Goal: Task Accomplishment & Management: Manage account settings

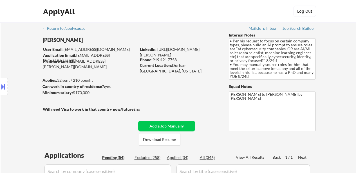
select select ""pending""
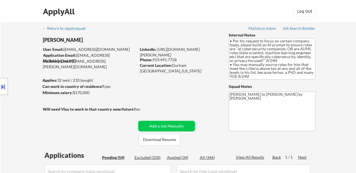
select select ""pending""
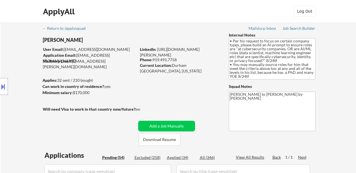
select select ""pending""
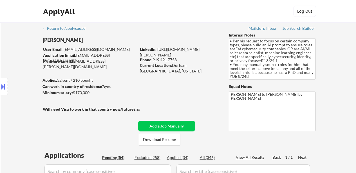
select select ""pending""
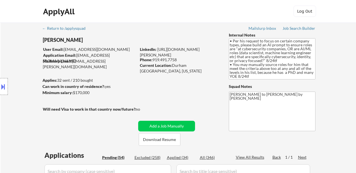
select select ""pending""
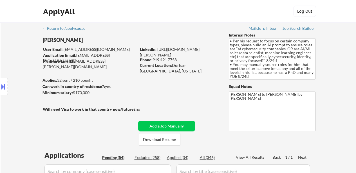
select select ""pending""
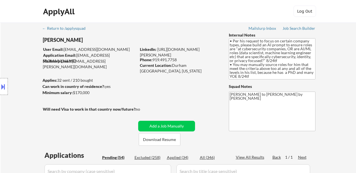
select select ""pending""
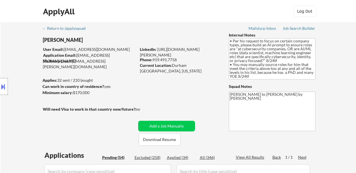
select select ""pending""
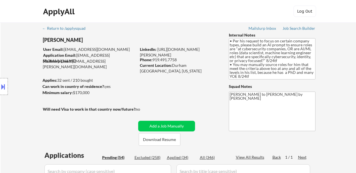
select select ""pending""
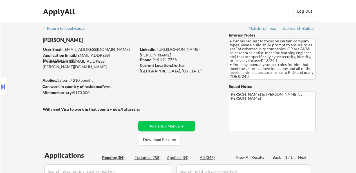
select select ""pending""
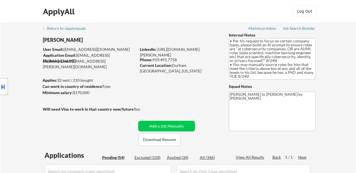
select select ""pending""
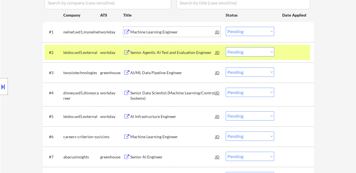
scroll to position [11, 0]
click at [251, 29] on select "Choose an option... Pending Applied Excluded (Questions) Excluded (Expired) Exc…" at bounding box center [249, 31] width 48 height 9
click at [225, 27] on select "Choose an option... Pending Applied Excluded (Questions) Excluded (Expired) Exc…" at bounding box center [249, 31] width 48 height 9
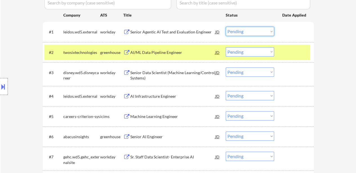
click at [256, 31] on select "Choose an option... Pending Applied Excluded (Questions) Excluded (Expired) Exc…" at bounding box center [249, 31] width 48 height 9
click at [225, 27] on select "Choose an option... Pending Applied Excluded (Questions) Excluded (Expired) Exc…" at bounding box center [249, 31] width 48 height 9
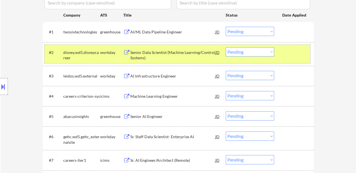
click at [290, 59] on div "#2 disney.wd5.disneycareer workday Senior Data Scientist (Machine Learning/Cont…" at bounding box center [176, 54] width 265 height 19
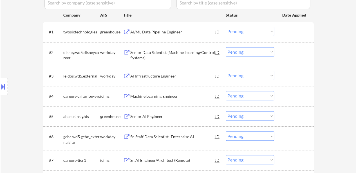
click at [170, 33] on div "AI/ML Data Pipeline Engineer" at bounding box center [172, 32] width 85 height 6
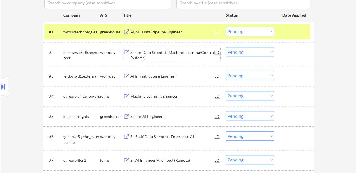
click at [181, 59] on div "Senior Data Scientist (Machine Learning/Control Systems)" at bounding box center [172, 55] width 85 height 11
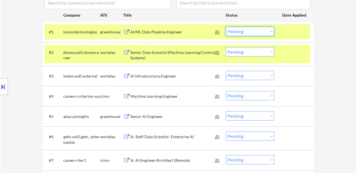
click at [242, 31] on select "Choose an option... Pending Applied Excluded (Questions) Excluded (Expired) Exc…" at bounding box center [249, 31] width 48 height 9
click at [225, 27] on select "Choose an option... Pending Applied Excluded (Questions) Excluded (Expired) Exc…" at bounding box center [249, 31] width 48 height 9
select select ""pending""
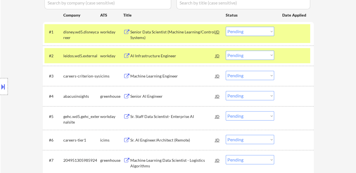
click at [283, 55] on div at bounding box center [294, 56] width 25 height 10
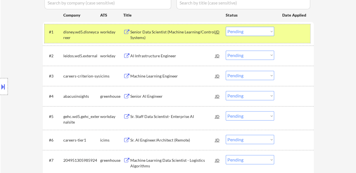
click at [282, 34] on div at bounding box center [294, 32] width 25 height 10
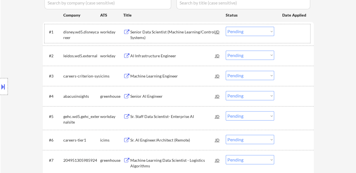
click at [267, 56] on select "Choose an option... Pending Applied Excluded (Questions) Excluded (Expired) Exc…" at bounding box center [249, 55] width 48 height 9
click at [225, 51] on select "Choose an option... Pending Applied Excluded (Questions) Excluded (Expired) Exc…" at bounding box center [249, 55] width 48 height 9
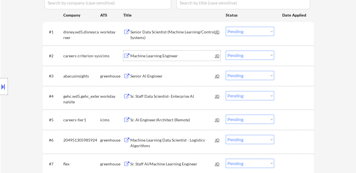
click at [153, 51] on div "Machine Learning Engineer" at bounding box center [172, 56] width 85 height 10
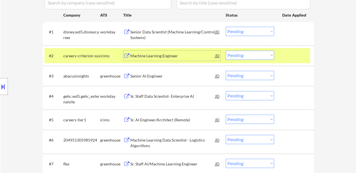
click at [257, 32] on select "Choose an option... Pending Applied Excluded (Questions) Excluded (Expired) Exc…" at bounding box center [249, 31] width 48 height 9
click at [170, 36] on div "Senior Data Scientist (Machine Learning/Control Systems)" at bounding box center [172, 34] width 85 height 11
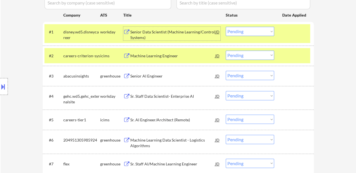
click at [264, 57] on select "Choose an option... Pending Applied Excluded (Questions) Excluded (Expired) Exc…" at bounding box center [249, 55] width 48 height 9
click at [225, 51] on select "Choose an option... Pending Applied Excluded (Questions) Excluded (Expired) Exc…" at bounding box center [249, 55] width 48 height 9
select select ""pending""
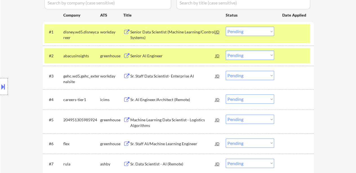
click at [287, 56] on div at bounding box center [294, 56] width 25 height 10
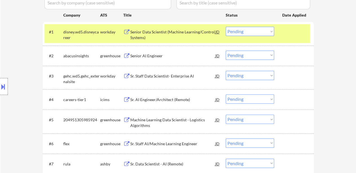
click at [181, 58] on div "Senior AI Engineer" at bounding box center [172, 56] width 85 height 6
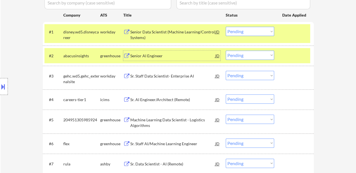
drag, startPoint x: 238, startPoint y: 29, endPoint x: 237, endPoint y: 36, distance: 7.1
click at [238, 29] on select "Choose an option... Pending Applied Excluded (Questions) Excluded (Expired) Exc…" at bounding box center [249, 31] width 48 height 9
click at [225, 27] on select "Choose an option... Pending Applied Excluded (Questions) Excluded (Expired) Exc…" at bounding box center [249, 31] width 48 height 9
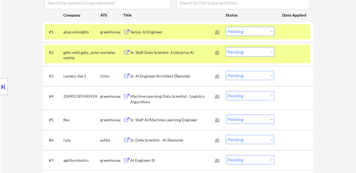
drag, startPoint x: 251, startPoint y: 29, endPoint x: 250, endPoint y: 34, distance: 4.9
click at [251, 29] on select "Choose an option... Pending Applied Excluded (Questions) Excluded (Expired) Exc…" at bounding box center [249, 31] width 48 height 9
click at [225, 27] on select "Choose an option... Pending Applied Excluded (Questions) Excluded (Expired) Exc…" at bounding box center [249, 31] width 48 height 9
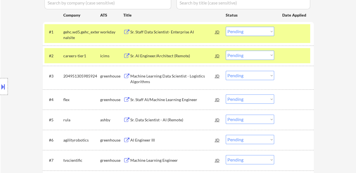
click at [299, 35] on div at bounding box center [294, 32] width 25 height 10
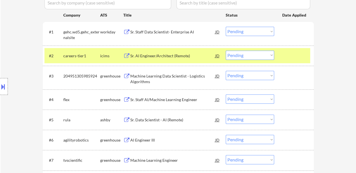
click at [296, 51] on div at bounding box center [294, 56] width 25 height 10
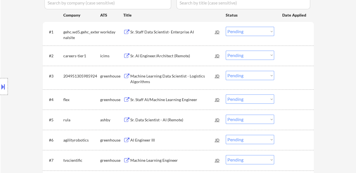
click at [165, 32] on div "Sr. Staff Data Scientist- Enterprise AI" at bounding box center [172, 32] width 85 height 6
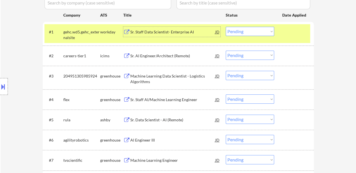
click at [176, 58] on div "Sr. AI Engineer/Architect (Remote)" at bounding box center [172, 56] width 85 height 6
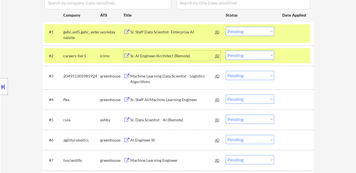
click at [249, 33] on select "Choose an option... Pending Applied Excluded (Questions) Excluded (Expired) Exc…" at bounding box center [249, 31] width 48 height 9
click at [225, 27] on select "Choose an option... Pending Applied Excluded (Questions) Excluded (Expired) Exc…" at bounding box center [249, 31] width 48 height 9
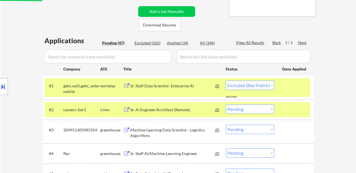
scroll to position [112, 0]
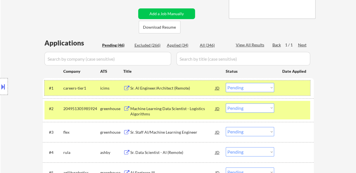
click at [291, 91] on div at bounding box center [294, 88] width 25 height 10
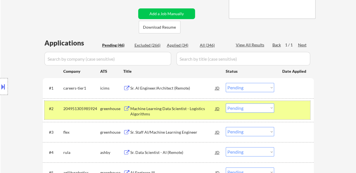
click at [287, 110] on div at bounding box center [294, 108] width 25 height 10
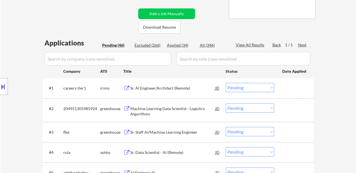
click at [287, 90] on div at bounding box center [294, 88] width 25 height 10
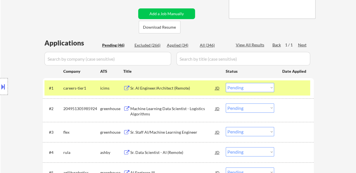
click at [165, 107] on div "Machine Learning Data Scientist - Logistics Algorithms" at bounding box center [172, 111] width 85 height 11
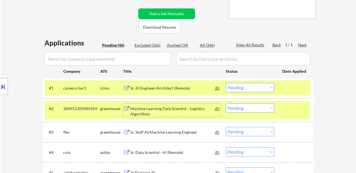
click at [244, 86] on select "Choose an option... Pending Applied Excluded (Questions) Excluded (Expired) Exc…" at bounding box center [249, 87] width 48 height 9
click at [225, 83] on select "Choose an option... Pending Applied Excluded (Questions) Excluded (Expired) Exc…" at bounding box center [249, 87] width 48 height 9
click at [284, 108] on div at bounding box center [294, 108] width 25 height 10
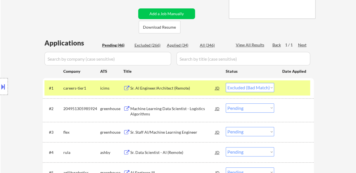
click at [160, 132] on div "Sr. Staff AI/Machine Learning Engineer" at bounding box center [172, 133] width 85 height 6
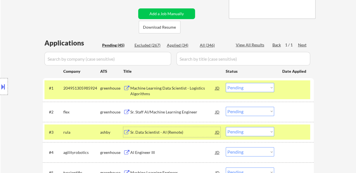
click at [266, 82] on div "#1 204951305985924 greenhouse Machine Learning Data Scientist - Logistics Algor…" at bounding box center [176, 89] width 265 height 19
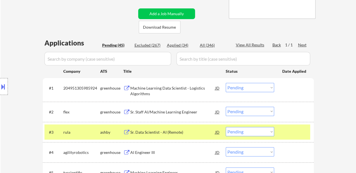
click at [265, 84] on select "Choose an option... Pending Applied Excluded (Questions) Excluded (Expired) Exc…" at bounding box center [249, 87] width 48 height 9
click at [225, 83] on select "Choose an option... Pending Applied Excluded (Questions) Excluded (Expired) Exc…" at bounding box center [249, 87] width 48 height 9
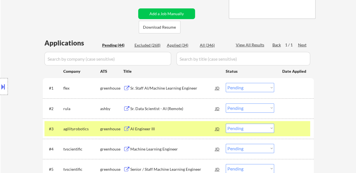
drag, startPoint x: 294, startPoint y: 135, endPoint x: 263, endPoint y: 123, distance: 33.3
click at [294, 135] on div "#3 agilityrobotics greenhouse AI Engineer III JD warning_amber Choose an option…" at bounding box center [176, 128] width 265 height 15
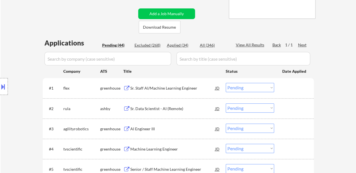
click at [174, 113] on div "Sr. Data Scientist - AI (Remote)" at bounding box center [172, 108] width 85 height 10
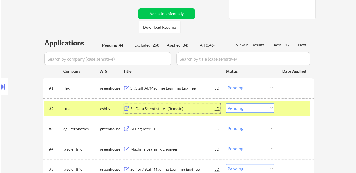
click at [290, 105] on div at bounding box center [294, 108] width 25 height 10
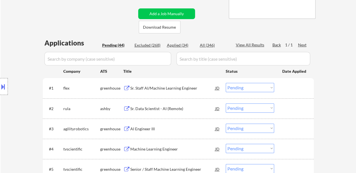
click at [172, 130] on div "AI Engineer III" at bounding box center [172, 129] width 85 height 6
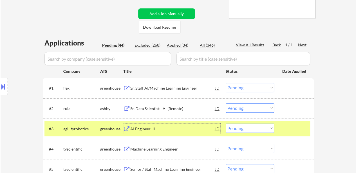
click at [261, 85] on select "Choose an option... Pending Applied Excluded (Questions) Excluded (Expired) Exc…" at bounding box center [249, 87] width 48 height 9
click at [225, 83] on select "Choose an option... Pending Applied Excluded (Questions) Excluded (Expired) Exc…" at bounding box center [249, 87] width 48 height 9
drag, startPoint x: 257, startPoint y: 141, endPoint x: 259, endPoint y: 137, distance: 4.4
click at [257, 141] on div "#4 tvscientific greenhouse Machine Learning Engineer JD warning_amber Choose an…" at bounding box center [178, 149] width 271 height 20
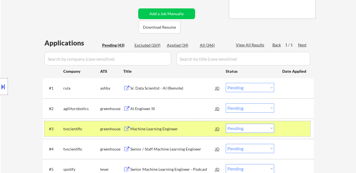
click at [287, 122] on div "#3 tvscientific greenhouse Machine Learning Engineer JD warning_amber Choose an…" at bounding box center [176, 128] width 265 height 15
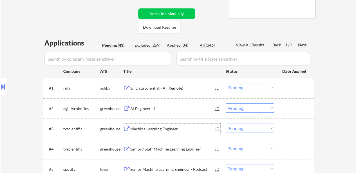
click at [151, 131] on div "Machine Learning Engineer" at bounding box center [172, 129] width 85 height 6
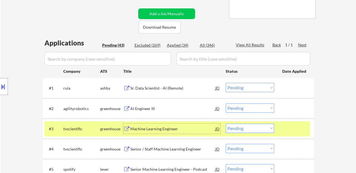
click at [3, 90] on button at bounding box center [3, 86] width 6 height 9
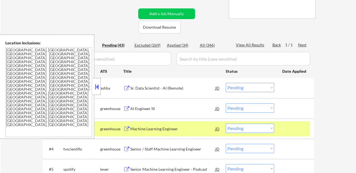
click at [94, 81] on div at bounding box center [97, 86] width 8 height 17
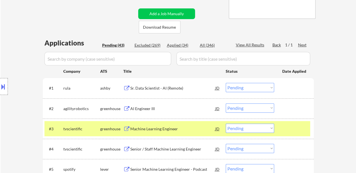
click at [236, 86] on select "Choose an option... Pending Applied Excluded (Questions) Excluded (Expired) Exc…" at bounding box center [249, 87] width 48 height 9
click at [225, 83] on select "Choose an option... Pending Applied Excluded (Questions) Excluded (Expired) Exc…" at bounding box center [249, 87] width 48 height 9
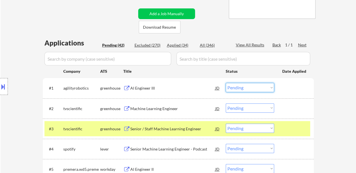
drag, startPoint x: 257, startPoint y: 87, endPoint x: 259, endPoint y: 91, distance: 4.2
click at [257, 87] on select "Choose an option... Pending Applied Excluded (Questions) Excluded (Expired) Exc…" at bounding box center [249, 87] width 48 height 9
click at [225, 83] on select "Choose an option... Pending Applied Excluded (Questions) Excluded (Expired) Exc…" at bounding box center [249, 87] width 48 height 9
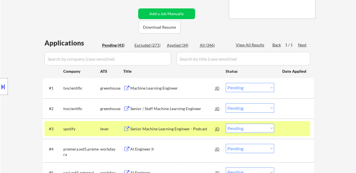
drag, startPoint x: 237, startPoint y: 88, endPoint x: 239, endPoint y: 91, distance: 3.4
click at [237, 88] on select "Choose an option... Pending Applied Excluded (Questions) Excluded (Expired) Exc…" at bounding box center [249, 87] width 48 height 9
click at [225, 83] on select "Choose an option... Pending Applied Excluded (Questions) Excluded (Expired) Exc…" at bounding box center [249, 87] width 48 height 9
click at [296, 130] on div at bounding box center [294, 129] width 25 height 10
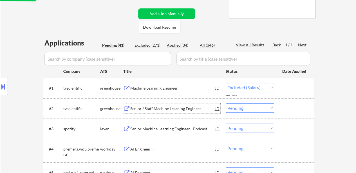
click at [178, 112] on div "Senior / Staff Machine Learning Engineer" at bounding box center [172, 108] width 85 height 10
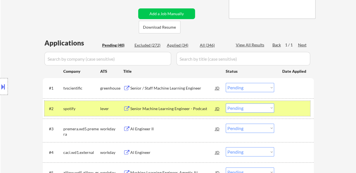
click at [299, 106] on div at bounding box center [294, 108] width 25 height 10
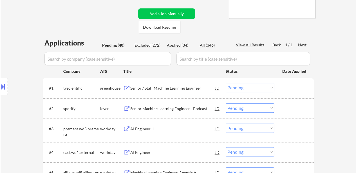
click at [190, 109] on div "Senior Machine Learning Engineer - Podcast" at bounding box center [172, 109] width 85 height 6
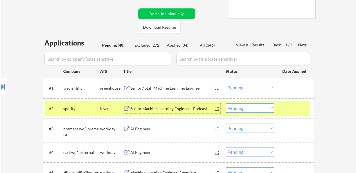
click at [299, 88] on div at bounding box center [294, 88] width 25 height 10
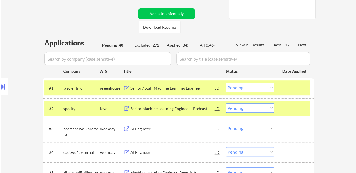
click at [152, 131] on div "AI Engineer II" at bounding box center [172, 129] width 85 height 6
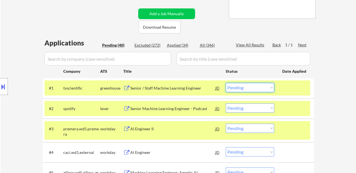
drag, startPoint x: 262, startPoint y: 87, endPoint x: 262, endPoint y: 92, distance: 4.8
click at [262, 87] on select "Choose an option... Pending Applied Excluded (Questions) Excluded (Expired) Exc…" at bounding box center [249, 87] width 48 height 9
click at [225, 83] on select "Choose an option... Pending Applied Excluded (Questions) Excluded (Expired) Exc…" at bounding box center [249, 87] width 48 height 9
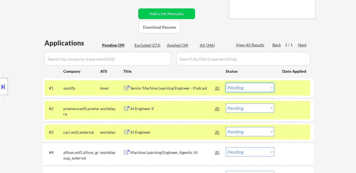
click at [254, 84] on select "Choose an option... Pending Applied Excluded (Questions) Excluded (Expired) Exc…" at bounding box center [249, 87] width 48 height 9
click at [225, 83] on select "Choose an option... Pending Applied Excluded (Questions) Excluded (Expired) Exc…" at bounding box center [249, 87] width 48 height 9
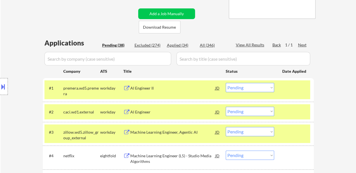
click at [253, 87] on select "Choose an option... Pending Applied Excluded (Questions) Excluded (Expired) Exc…" at bounding box center [249, 87] width 48 height 9
click at [225, 83] on select "Choose an option... Pending Applied Excluded (Questions) Excluded (Expired) Exc…" at bounding box center [249, 87] width 48 height 9
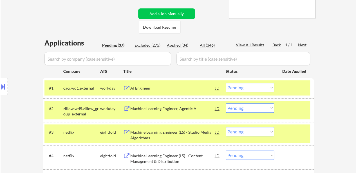
click at [298, 96] on div "#1 caci.wd1.external workday AI Engineer JD warning_amber Choose an option... P…" at bounding box center [178, 88] width 271 height 20
click at [300, 139] on div "#3 netflix eightfold Machine Learning Engineer (L5) - Studio Media Algorithms J…" at bounding box center [176, 134] width 265 height 19
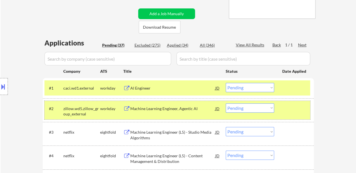
click at [281, 108] on div "#2 zillow.wd5.zillow_group_external workday Machine Learning Engineer, Agentic …" at bounding box center [176, 110] width 265 height 19
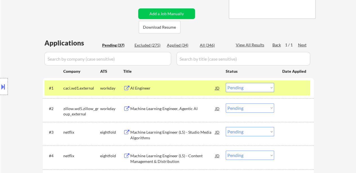
click at [292, 90] on div at bounding box center [294, 88] width 25 height 10
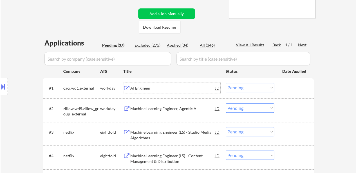
click at [148, 88] on div "AI Engineer" at bounding box center [172, 88] width 85 height 6
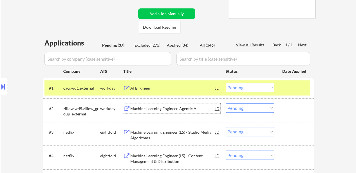
click at [159, 109] on div "Machine Learning Engineer, Agentic AI" at bounding box center [172, 109] width 85 height 6
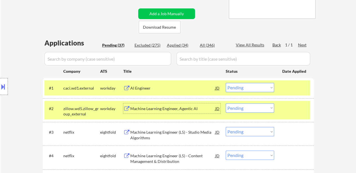
click at [150, 134] on div "Machine Learning Engineer (L5) - Studio Media Algorithms" at bounding box center [172, 135] width 85 height 11
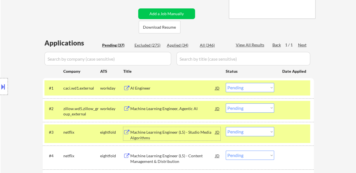
click at [254, 87] on select "Choose an option... Pending Applied Excluded (Questions) Excluded (Expired) Exc…" at bounding box center [249, 87] width 48 height 9
click at [225, 83] on select "Choose an option... Pending Applied Excluded (Questions) Excluded (Expired) Exc…" at bounding box center [249, 87] width 48 height 9
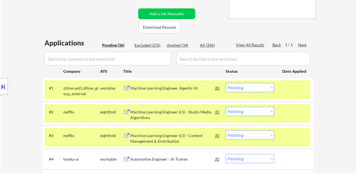
click at [263, 87] on select "Choose an option... Pending Applied Excluded (Questions) Excluded (Expired) Exc…" at bounding box center [249, 87] width 48 height 9
click at [225, 83] on select "Choose an option... Pending Applied Excluded (Questions) Excluded (Expired) Exc…" at bounding box center [249, 87] width 48 height 9
select select ""pending""
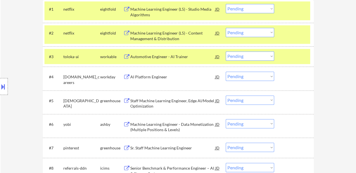
scroll to position [197, 0]
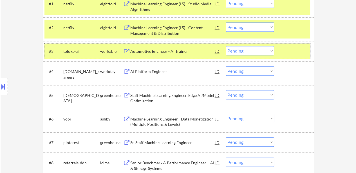
click at [300, 50] on div at bounding box center [294, 51] width 25 height 10
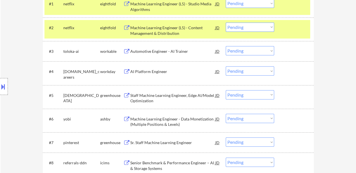
click at [163, 51] on div "Automotive Engineer - AI Trainer" at bounding box center [172, 52] width 85 height 6
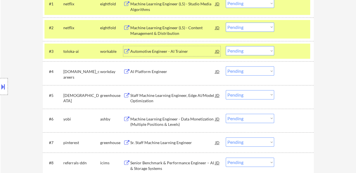
click at [291, 27] on div at bounding box center [294, 27] width 25 height 10
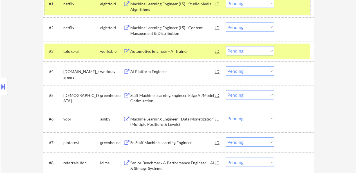
click at [296, 8] on div at bounding box center [294, 4] width 25 height 10
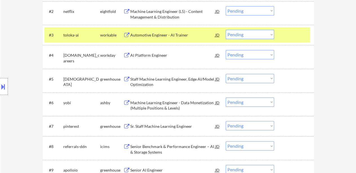
scroll to position [225, 0]
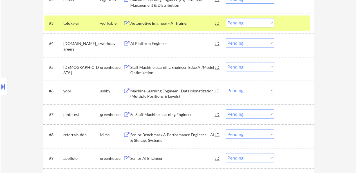
click at [158, 46] on div "AI Platform Engineer" at bounding box center [172, 43] width 85 height 10
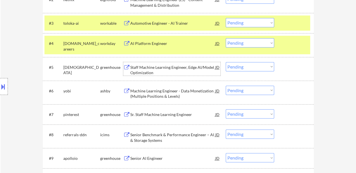
click at [171, 72] on div "Staff Machine Learning Engineer, Edge AI/Model Optimization" at bounding box center [172, 70] width 85 height 11
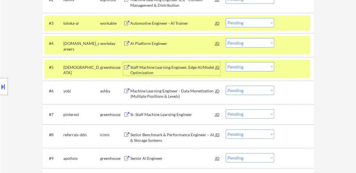
click at [260, 24] on select "Choose an option... Pending Applied Excluded (Questions) Excluded (Expired) Exc…" at bounding box center [249, 22] width 48 height 9
click at [225, 18] on select "Choose an option... Pending Applied Excluded (Questions) Excluded (Expired) Exc…" at bounding box center [249, 22] width 48 height 9
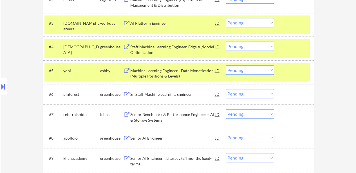
click at [263, 21] on select "Choose an option... Pending Applied Excluded (Questions) Excluded (Expired) Exc…" at bounding box center [249, 22] width 48 height 9
click at [225, 18] on select "Choose an option... Pending Applied Excluded (Questions) Excluded (Expired) Exc…" at bounding box center [249, 22] width 48 height 9
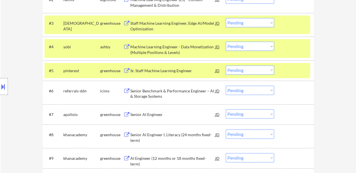
click at [285, 48] on div at bounding box center [294, 47] width 25 height 10
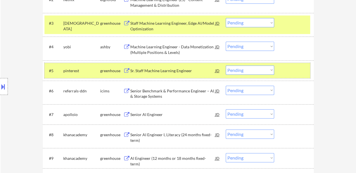
click at [293, 71] on div at bounding box center [294, 71] width 25 height 10
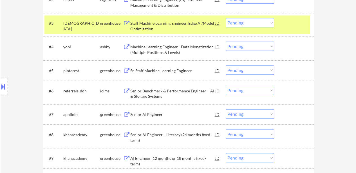
click at [177, 42] on div "Machine Learning Engineer - Data Monetization (Multiple Positions & Levels)" at bounding box center [172, 48] width 85 height 13
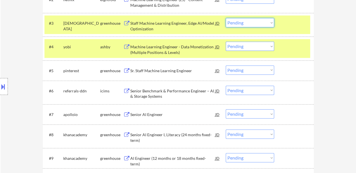
click at [244, 22] on select "Choose an option... Pending Applied Excluded (Questions) Excluded (Expired) Exc…" at bounding box center [249, 22] width 48 height 9
click at [225, 18] on select "Choose an option... Pending Applied Excluded (Questions) Excluded (Expired) Exc…" at bounding box center [249, 22] width 48 height 9
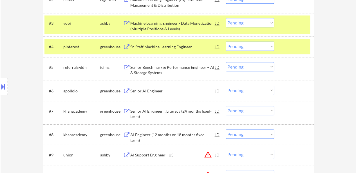
drag, startPoint x: 260, startPoint y: 21, endPoint x: 260, endPoint y: 24, distance: 3.2
click at [260, 21] on select "Choose an option... Pending Applied Excluded (Questions) Excluded (Expired) Exc…" at bounding box center [249, 22] width 48 height 9
click at [225, 18] on select "Choose an option... Pending Applied Excluded (Questions) Excluded (Expired) Exc…" at bounding box center [249, 22] width 48 height 9
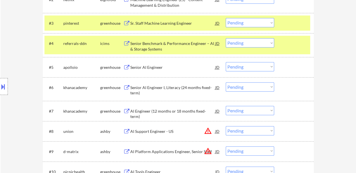
click at [290, 22] on div at bounding box center [294, 23] width 25 height 10
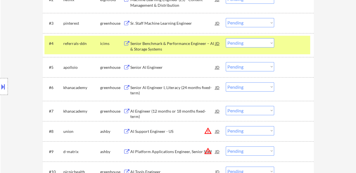
click at [290, 40] on div at bounding box center [294, 43] width 25 height 10
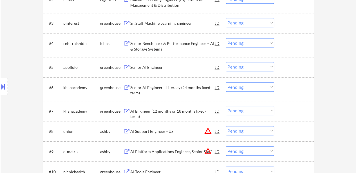
click at [177, 25] on div "Sr. Staff Machine Learning Engineer" at bounding box center [172, 24] width 85 height 6
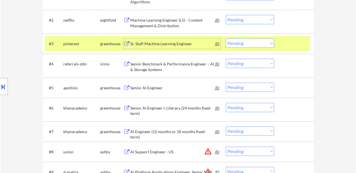
scroll to position [197, 0]
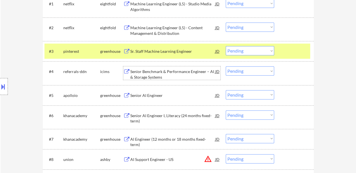
click at [159, 76] on div "Senior Benchmark & Performance Engineer – AI & Storage Systems" at bounding box center [172, 74] width 85 height 11
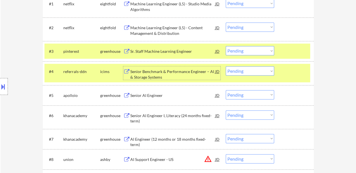
click at [154, 97] on div "Senior AI Engineer" at bounding box center [172, 96] width 85 height 6
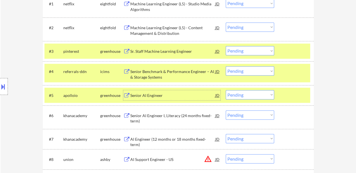
click at [253, 53] on select "Choose an option... Pending Applied Excluded (Questions) Excluded (Expired) Exc…" at bounding box center [249, 50] width 48 height 9
click at [225, 46] on select "Choose an option... Pending Applied Excluded (Questions) Excluded (Expired) Exc…" at bounding box center [249, 50] width 48 height 9
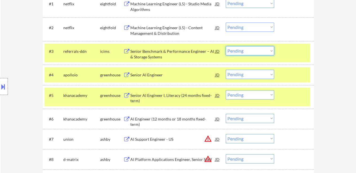
drag, startPoint x: 244, startPoint y: 49, endPoint x: 246, endPoint y: 54, distance: 5.4
click at [244, 49] on select "Choose an option... Pending Applied Excluded (Questions) Excluded (Expired) Exc…" at bounding box center [249, 50] width 48 height 9
click at [225, 46] on select "Choose an option... Pending Applied Excluded (Questions) Excluded (Expired) Exc…" at bounding box center [249, 50] width 48 height 9
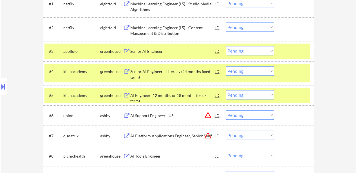
click at [294, 52] on div at bounding box center [294, 51] width 25 height 10
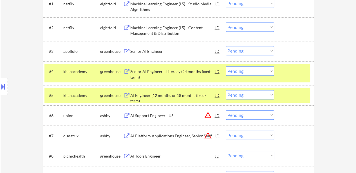
click at [296, 68] on div at bounding box center [294, 71] width 25 height 10
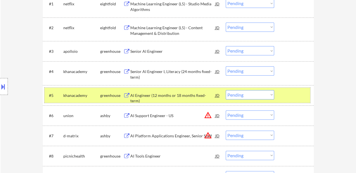
click at [291, 91] on div at bounding box center [294, 95] width 25 height 10
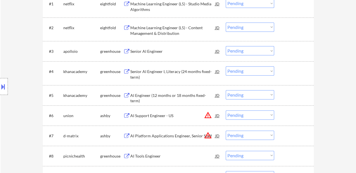
click at [156, 54] on div "Senior AI Engineer" at bounding box center [172, 52] width 85 height 6
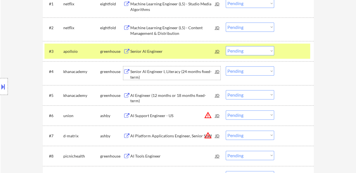
click at [170, 72] on div "Senior AI Engineer I, Literacy (24 months fixed-term)" at bounding box center [172, 74] width 85 height 11
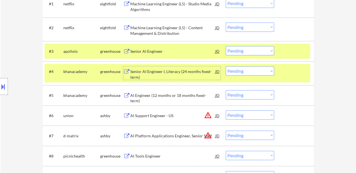
click at [256, 50] on select "Choose an option... Pending Applied Excluded (Questions) Excluded (Expired) Exc…" at bounding box center [249, 50] width 48 height 9
click at [225, 46] on select "Choose an option... Pending Applied Excluded (Questions) Excluded (Expired) Exc…" at bounding box center [249, 50] width 48 height 9
select select ""pending""
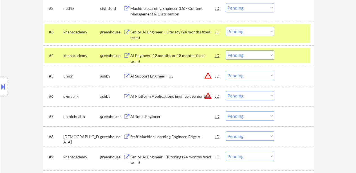
scroll to position [225, 0]
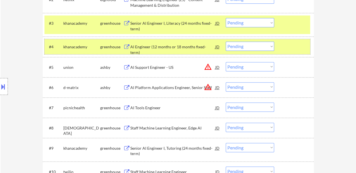
click at [293, 41] on div "#4 khanacademy greenhouse AI Engineer (12 months or 18 months fixed-term) JD wa…" at bounding box center [176, 46] width 265 height 15
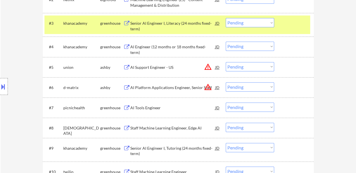
click at [250, 47] on select "Choose an option... Pending Applied Excluded (Questions) Excluded (Expired) Exc…" at bounding box center [249, 46] width 48 height 9
click at [225, 42] on select "Choose an option... Pending Applied Excluded (Questions) Excluded (Expired) Exc…" at bounding box center [249, 46] width 48 height 9
click at [163, 66] on div "AI Support Engineer - US" at bounding box center [172, 68] width 85 height 6
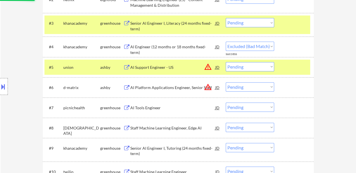
select select ""pending""
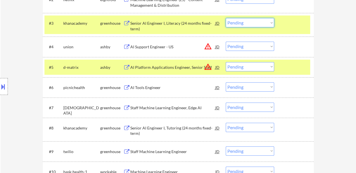
click at [269, 21] on select "Choose an option... Pending Applied Excluded (Questions) Excluded (Expired) Exc…" at bounding box center [249, 22] width 48 height 9
click at [225, 18] on select "Choose an option... Pending Applied Excluded (Questions) Excluded (Expired) Exc…" at bounding box center [249, 22] width 48 height 9
select select ""pending""
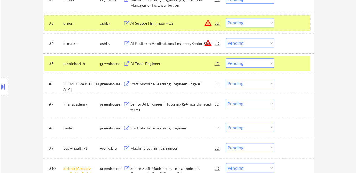
click at [290, 18] on div at bounding box center [294, 23] width 25 height 10
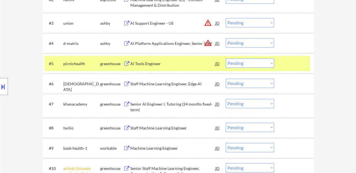
click at [287, 63] on div at bounding box center [294, 63] width 25 height 10
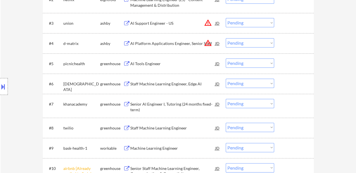
click at [278, 25] on div "#3 union [PERSON_NAME] Support Engineer - US JD warning_amber Choose an option.…" at bounding box center [176, 22] width 265 height 15
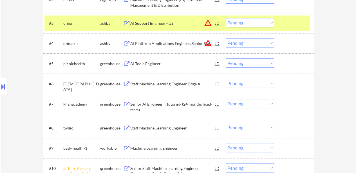
click at [169, 51] on div "#4 d-matrix [PERSON_NAME] Platform Applications Engineer, Senior Staff JD warni…" at bounding box center [178, 43] width 271 height 20
click at [168, 45] on div "AI Platform Applications Engineer, Senior Staff" at bounding box center [172, 44] width 85 height 6
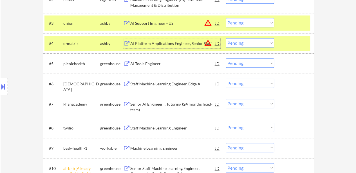
click at [151, 66] on div "AI Tools Engineer" at bounding box center [172, 64] width 85 height 6
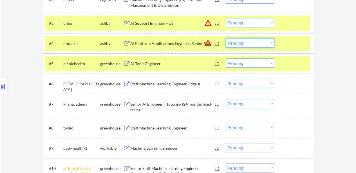
click at [250, 44] on select "Choose an option... Pending Applied Excluded (Questions) Excluded (Expired) Exc…" at bounding box center [249, 42] width 48 height 9
click at [225, 38] on select "Choose an option... Pending Applied Excluded (Questions) Excluded (Expired) Exc…" at bounding box center [249, 42] width 48 height 9
select select ""pending""
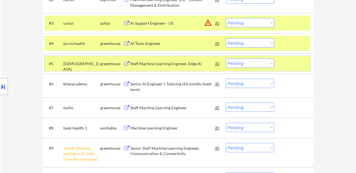
click at [291, 62] on div at bounding box center [294, 63] width 25 height 10
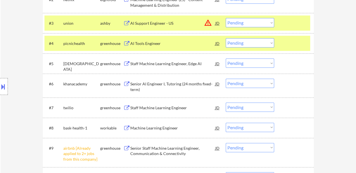
click at [183, 63] on div "Staff Machine Learning Engineer, Edge AI" at bounding box center [172, 64] width 85 height 6
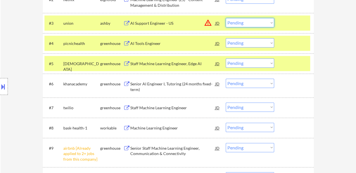
click at [251, 23] on select "Choose an option... Pending Applied Excluded (Questions) Excluded (Expired) Exc…" at bounding box center [249, 22] width 48 height 9
click at [225, 18] on select "Choose an option... Pending Applied Excluded (Questions) Excluded (Expired) Exc…" at bounding box center [249, 22] width 48 height 9
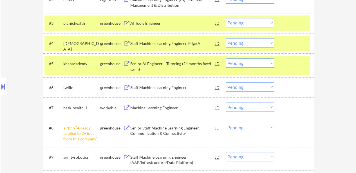
click at [245, 23] on select "Choose an option... Pending Applied Excluded (Questions) Excluded (Expired) Exc…" at bounding box center [249, 22] width 48 height 9
click at [225, 18] on select "Choose an option... Pending Applied Excluded (Questions) Excluded (Expired) Exc…" at bounding box center [249, 22] width 48 height 9
select select ""pending""
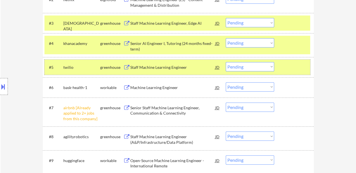
click at [299, 63] on div at bounding box center [294, 67] width 25 height 10
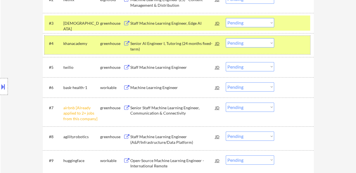
click at [299, 42] on div at bounding box center [294, 43] width 25 height 10
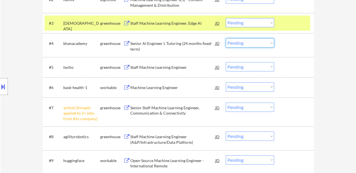
click at [242, 42] on select "Choose an option... Pending Applied Excluded (Questions) Excluded (Expired) Exc…" at bounding box center [249, 42] width 48 height 9
click at [225, 38] on select "Choose an option... Pending Applied Excluded (Questions) Excluded (Expired) Exc…" at bounding box center [249, 42] width 48 height 9
click at [177, 67] on div "Staff Machine Learning Engineer" at bounding box center [172, 68] width 85 height 6
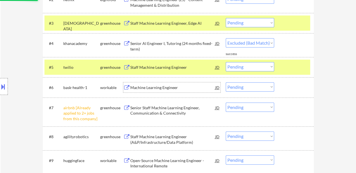
click at [166, 85] on div "Machine Learning Engineer" at bounding box center [172, 88] width 85 height 6
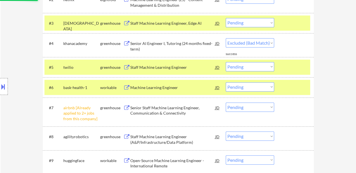
select select ""pending""
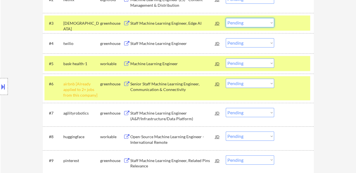
click at [250, 23] on select "Choose an option... Pending Applied Excluded (Questions) Excluded (Expired) Exc…" at bounding box center [249, 22] width 48 height 9
click at [225, 18] on select "Choose an option... Pending Applied Excluded (Questions) Excluded (Expired) Exc…" at bounding box center [249, 22] width 48 height 9
select select ""pending""
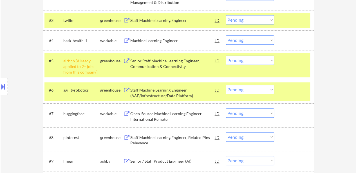
scroll to position [197, 0]
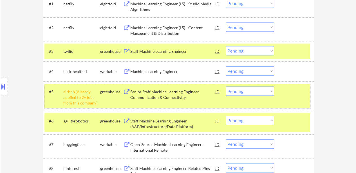
click at [287, 90] on div at bounding box center [294, 92] width 25 height 10
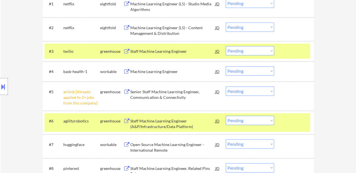
click at [281, 122] on div "#6 agilityrobotics greenhouse Staff Machine Learning Engineer (A&P/Infrastructu…" at bounding box center [176, 122] width 265 height 19
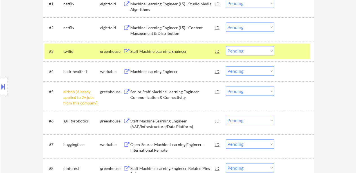
click at [261, 88] on select "Choose an option... Pending Applied Excluded (Questions) Excluded (Expired) Exc…" at bounding box center [249, 91] width 48 height 9
click at [225, 87] on select "Choose an option... Pending Applied Excluded (Questions) Excluded (Expired) Exc…" at bounding box center [249, 91] width 48 height 9
click at [166, 121] on div "Staff Machine Learning Engineer (A&P/Infrastructure/Data Platform)" at bounding box center [172, 123] width 85 height 11
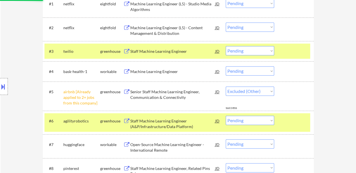
select select ""pending""
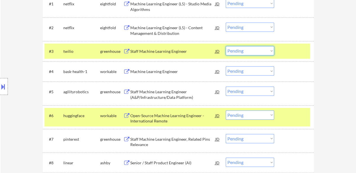
drag, startPoint x: 247, startPoint y: 50, endPoint x: 249, endPoint y: 53, distance: 3.6
click at [247, 50] on select "Choose an option... Pending Applied Excluded (Questions) Excluded (Expired) Exc…" at bounding box center [249, 50] width 48 height 9
click at [225, 46] on select "Choose an option... Pending Applied Excluded (Questions) Excluded (Expired) Exc…" at bounding box center [249, 50] width 48 height 9
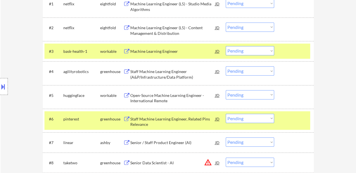
click at [281, 119] on div "#6 pinterest greenhouse Staff Machine Learning Engineer, Related Pins Relevance…" at bounding box center [176, 120] width 265 height 19
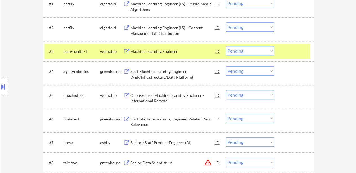
click at [172, 102] on div "Open-Source Machine Learning Engineer - International Remote" at bounding box center [172, 98] width 85 height 11
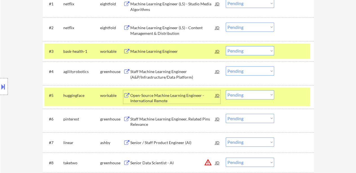
click at [246, 50] on select "Choose an option... Pending Applied Excluded (Questions) Excluded (Expired) Exc…" at bounding box center [249, 50] width 48 height 9
click at [225, 46] on select "Choose an option... Pending Applied Excluded (Questions) Excluded (Expired) Exc…" at bounding box center [249, 50] width 48 height 9
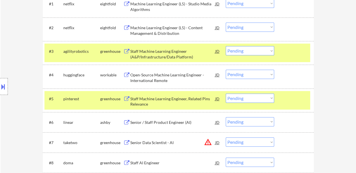
click at [254, 49] on select "Choose an option... Pending Applied Excluded (Questions) Excluded (Expired) Exc…" at bounding box center [249, 50] width 48 height 9
click at [225, 46] on select "Choose an option... Pending Applied Excluded (Questions) Excluded (Expired) Exc…" at bounding box center [249, 50] width 48 height 9
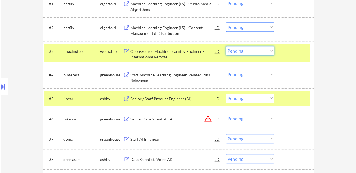
click at [249, 52] on select "Choose an option... Pending Applied Excluded (Questions) Excluded (Expired) Exc…" at bounding box center [249, 50] width 48 height 9
click at [225, 46] on select "Choose an option... Pending Applied Excluded (Questions) Excluded (Expired) Exc…" at bounding box center [249, 50] width 48 height 9
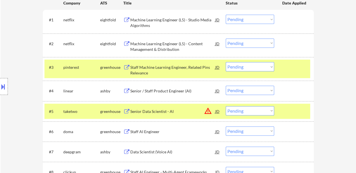
scroll to position [169, 0]
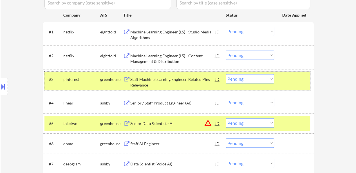
click at [306, 81] on div "#3 pinterest greenhouse Staff Machine Learning Engineer, Related Pins Relevance…" at bounding box center [176, 81] width 265 height 19
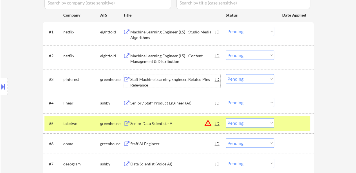
click at [201, 80] on div "Staff Machine Learning Engineer, Related Pins Relevance" at bounding box center [172, 82] width 85 height 11
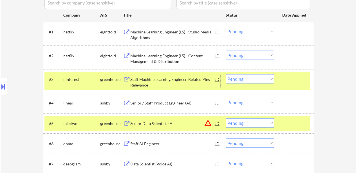
click at [150, 104] on div "Senior / Staff Product Engineer (AI)" at bounding box center [172, 103] width 85 height 6
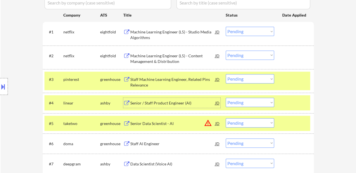
click at [159, 120] on div "Senior Data Scientist - AI" at bounding box center [172, 123] width 85 height 10
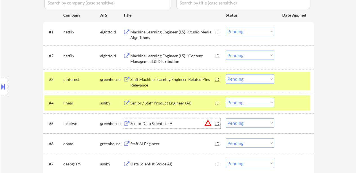
click at [294, 125] on div at bounding box center [294, 123] width 25 height 10
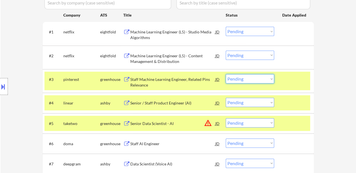
click at [245, 81] on select "Choose an option... Pending Applied Excluded (Questions) Excluded (Expired) Exc…" at bounding box center [249, 78] width 48 height 9
click at [225, 74] on select "Choose an option... Pending Applied Excluded (Questions) Excluded (Expired) Exc…" at bounding box center [249, 78] width 48 height 9
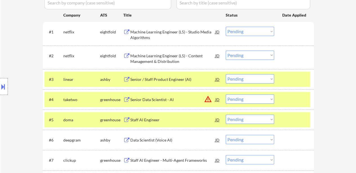
click at [261, 78] on select "Choose an option... Pending Applied Excluded (Questions) Excluded (Expired) Exc…" at bounding box center [249, 78] width 48 height 9
click at [225, 74] on select "Choose an option... Pending Applied Excluded (Questions) Excluded (Expired) Exc…" at bounding box center [249, 78] width 48 height 9
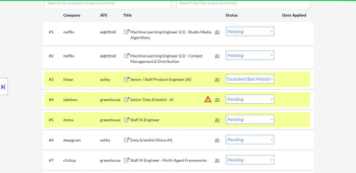
select select ""pending""
